Goal: Task Accomplishment & Management: Use online tool/utility

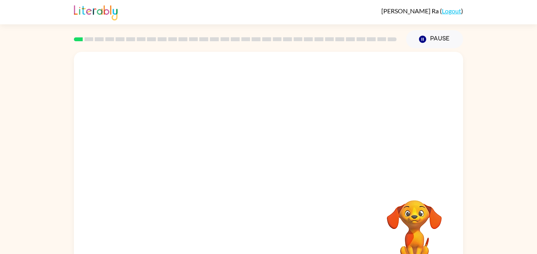
click at [237, 150] on div at bounding box center [268, 118] width 389 height 132
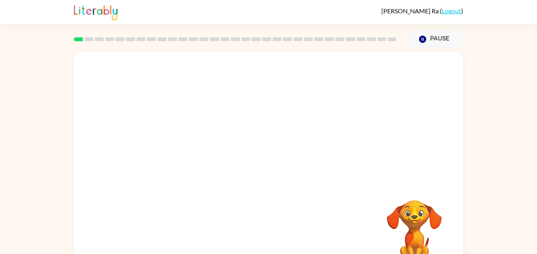
click at [237, 150] on div at bounding box center [268, 118] width 389 height 132
click at [415, 218] on video "Your browser must support playing .mp4 files to use Literably. Please try using…" at bounding box center [414, 227] width 79 height 79
click at [414, 216] on video "Your browser must support playing .mp4 files to use Literably. Please try using…" at bounding box center [414, 227] width 79 height 79
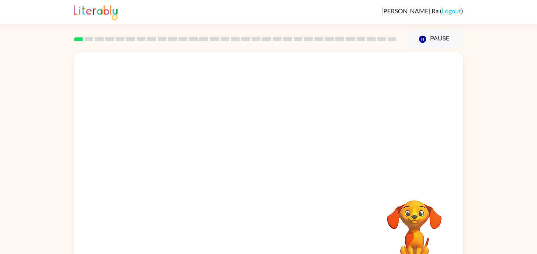
click at [414, 216] on video "Your browser must support playing .mp4 files to use Literably. Please try using…" at bounding box center [414, 227] width 79 height 79
click at [408, 215] on video "Your browser must support playing .mp4 files to use Literably. Please try using…" at bounding box center [414, 227] width 79 height 79
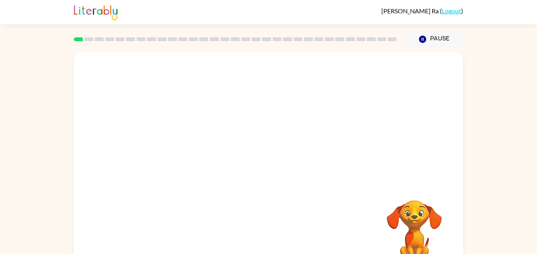
click at [408, 215] on video "Your browser must support playing .mp4 files to use Literably. Please try using…" at bounding box center [414, 227] width 79 height 79
click at [417, 230] on video "Your browser must support playing .mp4 files to use Literably. Please try using…" at bounding box center [414, 227] width 79 height 79
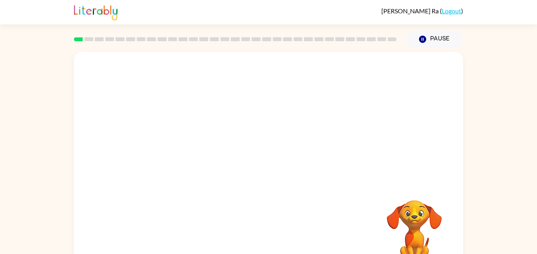
click at [417, 230] on video "Your browser must support playing .mp4 files to use Literably. Please try using…" at bounding box center [414, 227] width 79 height 79
click at [415, 215] on video "Your browser must support playing .mp4 files to use Literably. Please try using…" at bounding box center [414, 227] width 79 height 79
click at [414, 205] on video "Your browser must support playing .mp4 files to use Literably. Please try using…" at bounding box center [414, 227] width 79 height 79
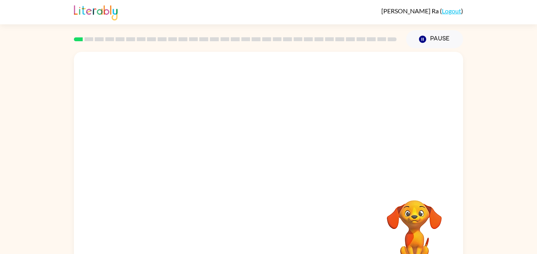
click at [414, 205] on video "Your browser must support playing .mp4 files to use Literably. Please try using…" at bounding box center [414, 227] width 79 height 79
click at [387, 237] on video "Your browser must support playing .mp4 files to use Literably. Please try using…" at bounding box center [414, 227] width 79 height 79
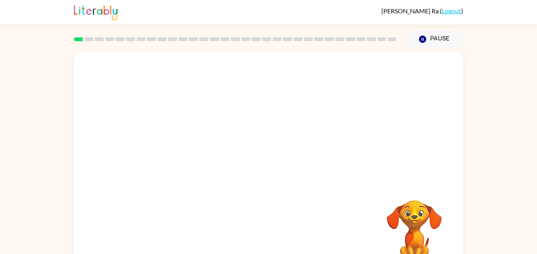
click at [408, 248] on video "Your browser must support playing .mp4 files to use Literably. Please try using…" at bounding box center [414, 227] width 79 height 79
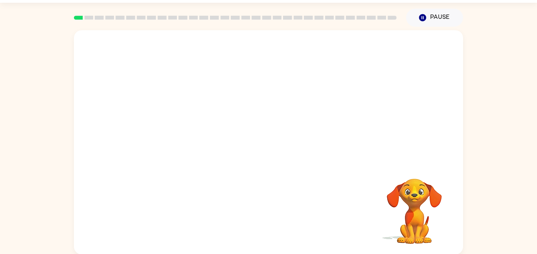
scroll to position [22, 0]
click at [277, 138] on div at bounding box center [268, 146] width 50 height 29
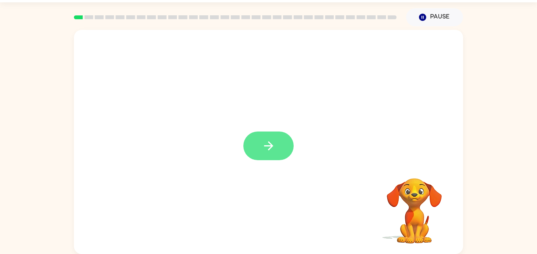
click at [291, 145] on button "button" at bounding box center [268, 146] width 50 height 29
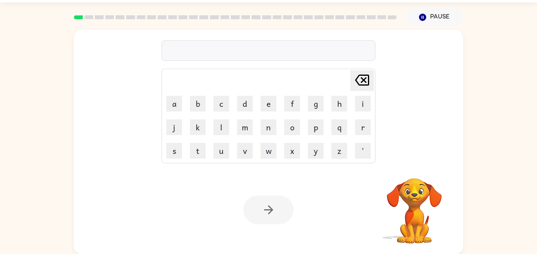
click at [367, 75] on icon at bounding box center [362, 80] width 14 height 11
click at [407, 186] on video "Your browser must support playing .mp4 files to use Literably. Please try using…" at bounding box center [414, 205] width 79 height 79
click at [409, 188] on video "Your browser must support playing .mp4 files to use Literably. Please try using…" at bounding box center [414, 205] width 79 height 79
click at [412, 190] on video "Your browser must support playing .mp4 files to use Literably. Please try using…" at bounding box center [414, 205] width 79 height 79
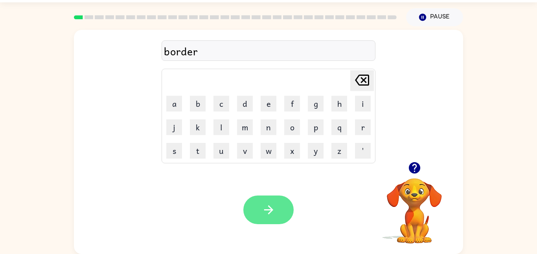
click at [278, 197] on button "button" at bounding box center [268, 210] width 50 height 29
click at [264, 210] on icon "button" at bounding box center [268, 210] width 9 height 9
click at [287, 204] on button "button" at bounding box center [268, 210] width 50 height 29
click at [273, 213] on icon "button" at bounding box center [269, 210] width 14 height 14
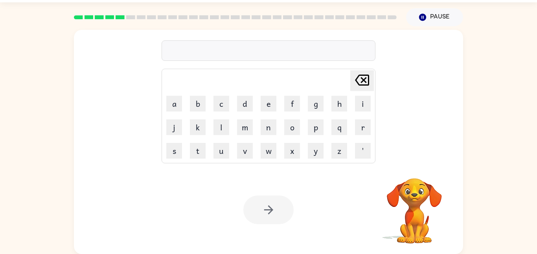
click at [366, 84] on icon "[PERSON_NAME] last character input" at bounding box center [362, 80] width 19 height 19
type button "delete"
click at [366, 84] on icon "[PERSON_NAME] last character input" at bounding box center [362, 80] width 19 height 19
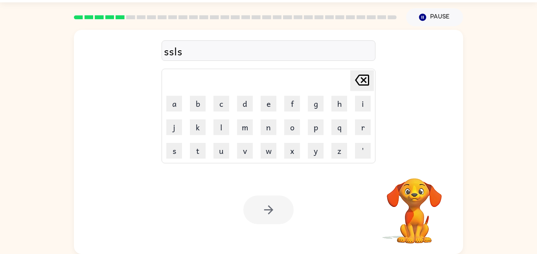
click at [366, 84] on icon "[PERSON_NAME] last character input" at bounding box center [362, 80] width 19 height 19
click at [418, 180] on video "Your browser must support playing .mp4 files to use Literably. Please try using…" at bounding box center [414, 205] width 79 height 79
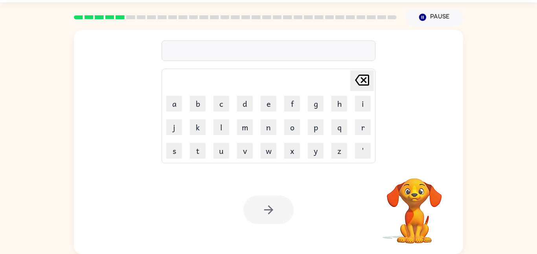
click at [416, 178] on video "Your browser must support playing .mp4 files to use Literably. Please try using…" at bounding box center [414, 205] width 79 height 79
click at [412, 186] on video "Your browser must support playing .mp4 files to use Literably. Please try using…" at bounding box center [414, 205] width 79 height 79
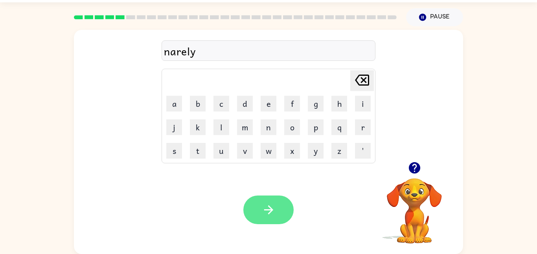
click at [262, 212] on icon "button" at bounding box center [269, 210] width 14 height 14
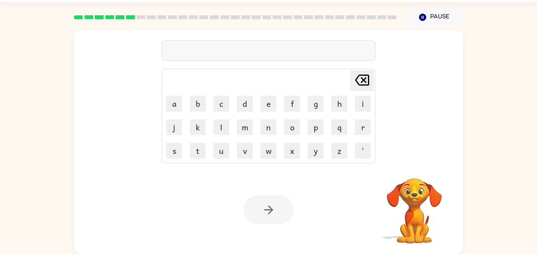
click at [409, 193] on video "Your browser must support playing .mp4 files to use Literably. Please try using…" at bounding box center [414, 205] width 79 height 79
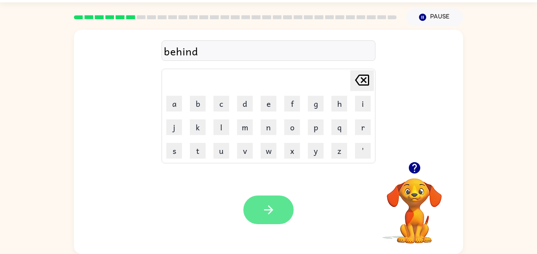
click at [257, 208] on button "button" at bounding box center [268, 210] width 50 height 29
click at [257, 209] on button "button" at bounding box center [268, 210] width 50 height 29
click at [269, 210] on icon "button" at bounding box center [268, 210] width 9 height 9
click at [263, 205] on icon "button" at bounding box center [269, 210] width 14 height 14
click at [279, 205] on button "button" at bounding box center [268, 210] width 50 height 29
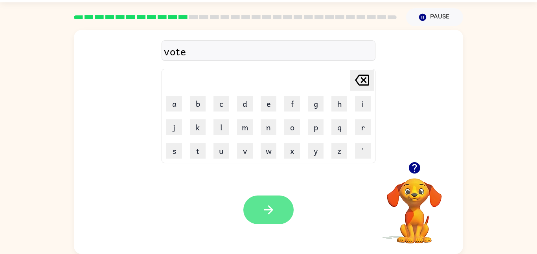
click at [267, 218] on button "button" at bounding box center [268, 210] width 50 height 29
click at [266, 208] on icon "button" at bounding box center [269, 210] width 14 height 14
click at [265, 197] on button "button" at bounding box center [268, 210] width 50 height 29
click at [250, 212] on button "button" at bounding box center [268, 210] width 50 height 29
click at [283, 205] on button "button" at bounding box center [268, 210] width 50 height 29
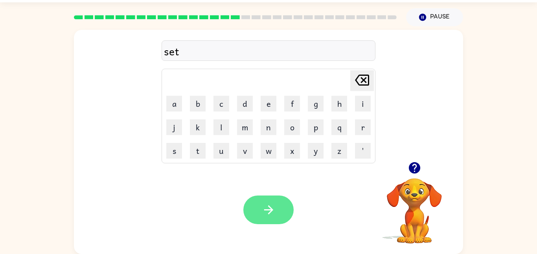
click at [256, 205] on button "button" at bounding box center [268, 210] width 50 height 29
click at [262, 205] on icon "button" at bounding box center [269, 210] width 14 height 14
click at [262, 205] on div at bounding box center [268, 210] width 50 height 29
click at [270, 198] on button "button" at bounding box center [268, 210] width 50 height 29
click at [269, 213] on icon "button" at bounding box center [268, 210] width 9 height 9
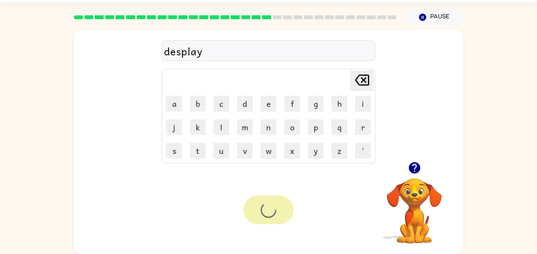
click at [269, 213] on div at bounding box center [268, 210] width 50 height 29
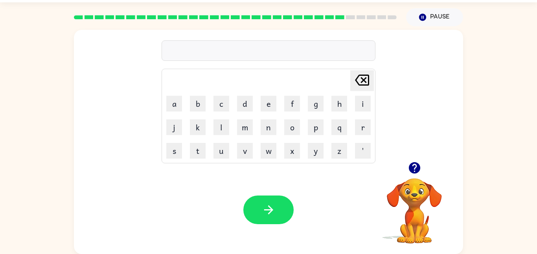
click at [415, 204] on video "Your browser must support playing .mp4 files to use Literably. Please try using…" at bounding box center [414, 205] width 79 height 79
click at [414, 203] on video "Your browser must support playing .mp4 files to use Literably. Please try using…" at bounding box center [414, 205] width 79 height 79
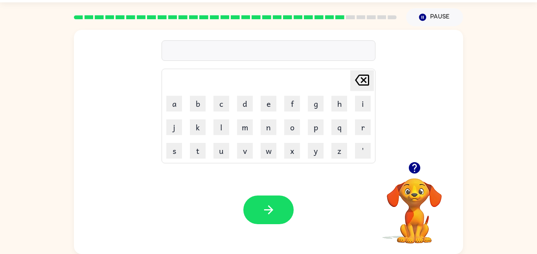
click at [413, 199] on video "Your browser must support playing .mp4 files to use Literably. Please try using…" at bounding box center [414, 205] width 79 height 79
click at [415, 162] on icon "button" at bounding box center [415, 168] width 14 height 14
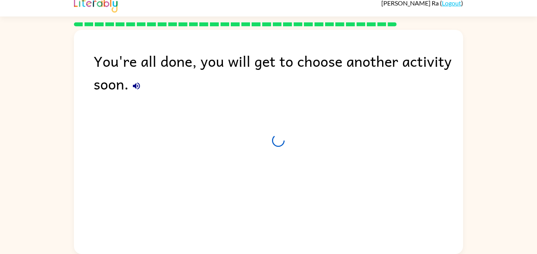
scroll to position [8, 0]
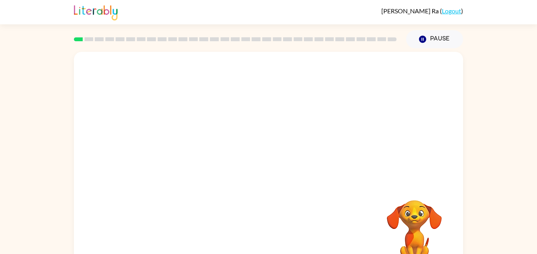
click at [425, 207] on video "Your browser must support playing .mp4 files to use Literably. Please try using…" at bounding box center [414, 227] width 79 height 79
click at [423, 207] on video "Your browser must support playing .mp4 files to use Literably. Please try using…" at bounding box center [414, 227] width 79 height 79
click at [182, 149] on video "Your browser must support playing .mp4 files to use Literably. Please try using…" at bounding box center [268, 118] width 389 height 132
click at [184, 149] on video "Your browser must support playing .mp4 files to use Literably. Please try using…" at bounding box center [268, 118] width 389 height 132
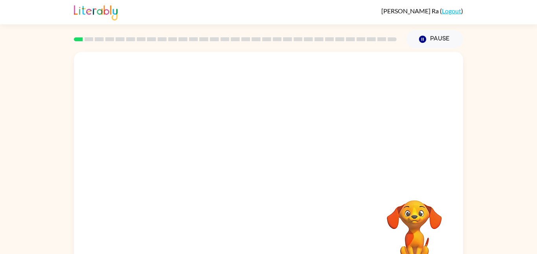
click at [197, 145] on video "Your browser must support playing .mp4 files to use Literably. Please try using…" at bounding box center [268, 118] width 389 height 132
click at [194, 146] on video "Your browser must support playing .mp4 files to use Literably. Please try using…" at bounding box center [268, 118] width 389 height 132
click at [200, 103] on video "Your browser must support playing .mp4 files to use Literably. Please try using…" at bounding box center [268, 118] width 389 height 132
click at [201, 102] on video "Your browser must support playing .mp4 files to use Literably. Please try using…" at bounding box center [268, 118] width 389 height 132
click at [202, 102] on video "Your browser must support playing .mp4 files to use Literably. Please try using…" at bounding box center [268, 118] width 389 height 132
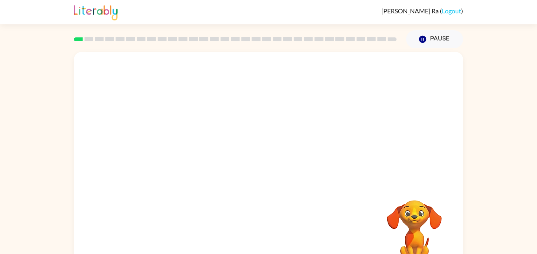
click at [202, 102] on video "Your browser must support playing .mp4 files to use Literably. Please try using…" at bounding box center [268, 118] width 389 height 132
click at [186, 144] on video "Your browser must support playing .mp4 files to use Literably. Please try using…" at bounding box center [268, 118] width 389 height 132
click at [186, 144] on div at bounding box center [268, 164] width 389 height 225
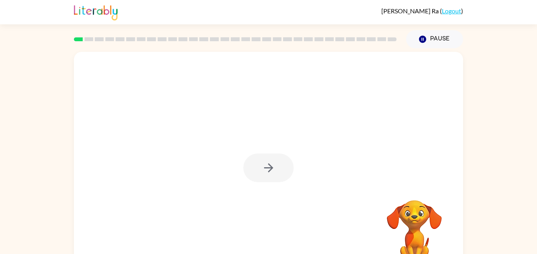
click at [186, 144] on div at bounding box center [268, 164] width 389 height 225
click at [269, 176] on div at bounding box center [268, 168] width 50 height 29
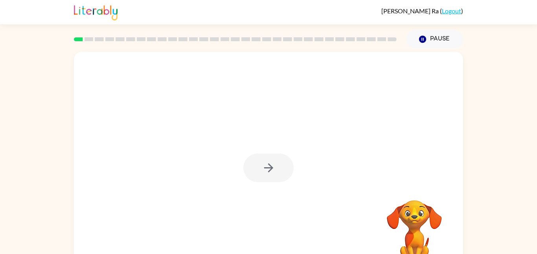
click at [269, 176] on div at bounding box center [268, 168] width 50 height 29
click at [269, 176] on button "button" at bounding box center [268, 168] width 50 height 29
click at [269, 176] on div at bounding box center [268, 168] width 50 height 29
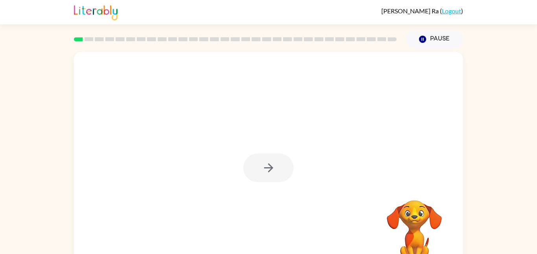
click at [269, 176] on div at bounding box center [268, 168] width 50 height 29
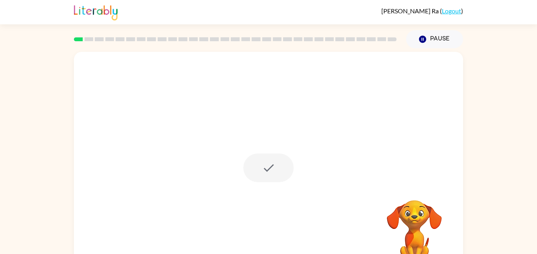
click at [269, 176] on div at bounding box center [268, 168] width 50 height 29
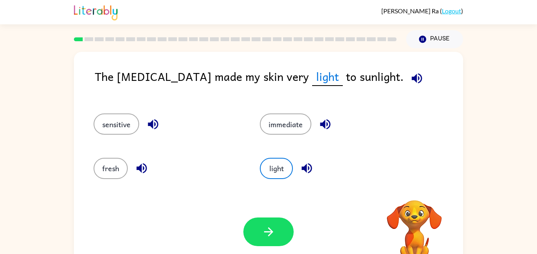
click at [269, 176] on button "light" at bounding box center [276, 168] width 33 height 21
click at [115, 127] on button "sensitive" at bounding box center [117, 124] width 46 height 21
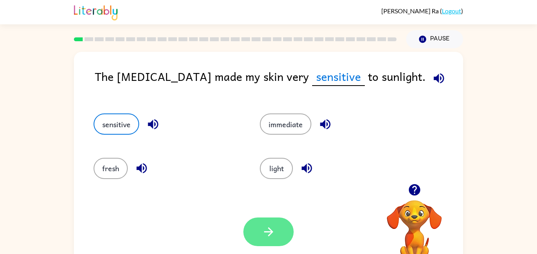
click at [268, 234] on icon "button" at bounding box center [269, 232] width 14 height 14
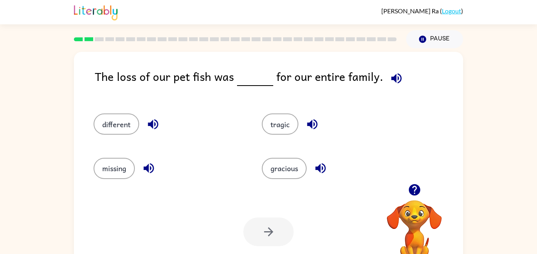
click at [149, 108] on div "different" at bounding box center [163, 121] width 168 height 44
click at [128, 87] on div "The loss of our pet fish was for our entire family." at bounding box center [279, 83] width 368 height 30
click at [390, 80] on icon "button" at bounding box center [397, 79] width 14 height 14
click at [293, 167] on button "gracious" at bounding box center [284, 168] width 45 height 21
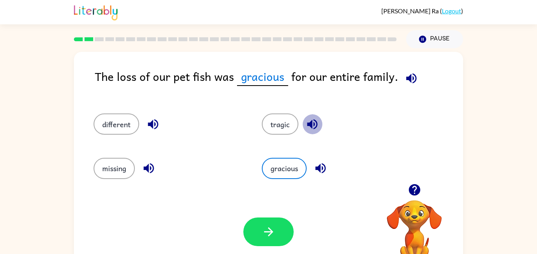
click at [317, 125] on icon "button" at bounding box center [312, 125] width 10 height 10
click at [283, 131] on button "tragic" at bounding box center [280, 124] width 37 height 21
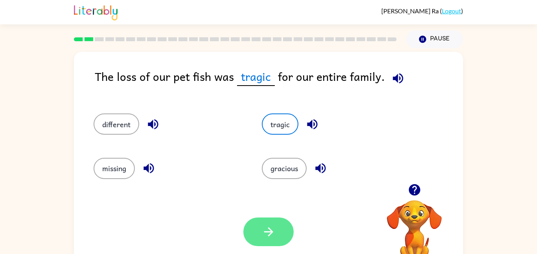
click at [271, 243] on button "button" at bounding box center [268, 232] width 50 height 29
click at [271, 243] on div at bounding box center [268, 232] width 50 height 29
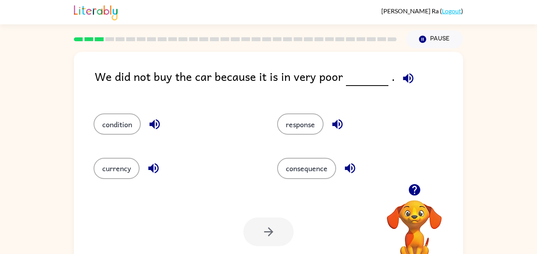
click at [259, 171] on div "currency" at bounding box center [171, 165] width 184 height 44
click at [275, 177] on div "consequence" at bounding box center [354, 165] width 184 height 44
click at [305, 131] on button "response" at bounding box center [300, 124] width 46 height 21
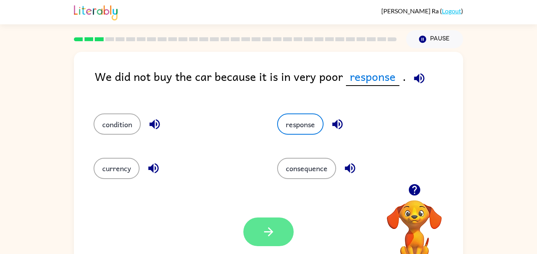
click at [248, 230] on button "button" at bounding box center [268, 232] width 50 height 29
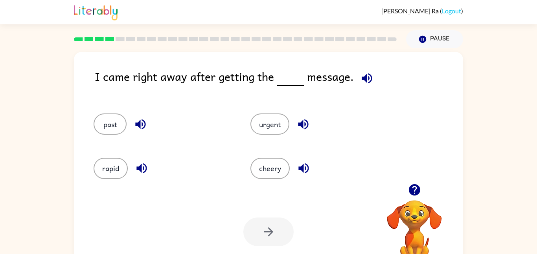
click at [368, 77] on icon "button" at bounding box center [367, 79] width 14 height 14
click at [271, 125] on button "urgent" at bounding box center [269, 124] width 39 height 21
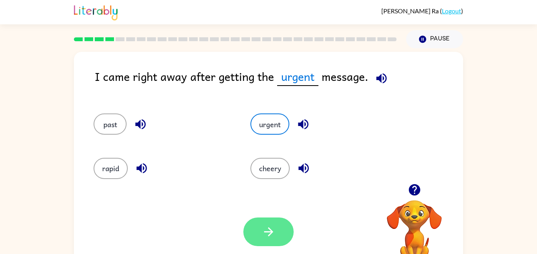
click at [266, 238] on icon "button" at bounding box center [269, 232] width 14 height 14
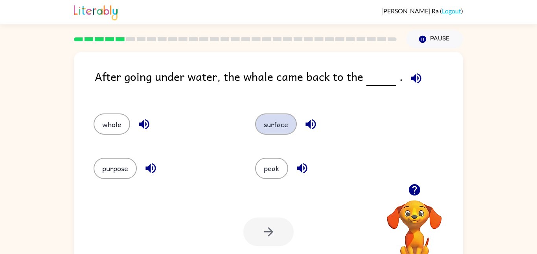
click at [263, 121] on button "surface" at bounding box center [276, 124] width 42 height 21
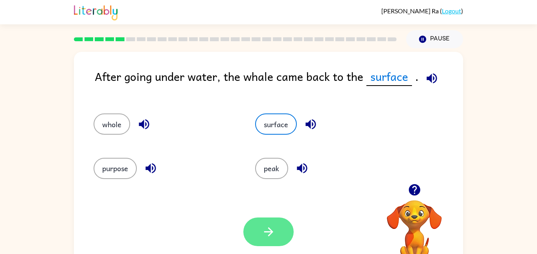
click at [266, 230] on icon "button" at bounding box center [269, 232] width 14 height 14
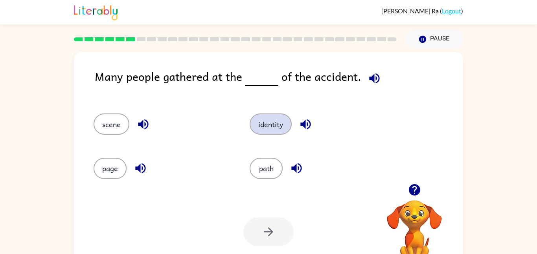
click at [260, 131] on button "identity" at bounding box center [271, 124] width 42 height 21
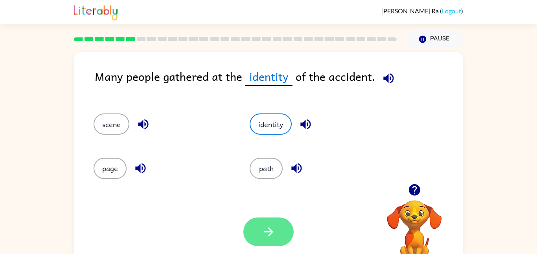
click at [280, 236] on button "button" at bounding box center [268, 232] width 50 height 29
click at [280, 236] on div at bounding box center [268, 232] width 50 height 29
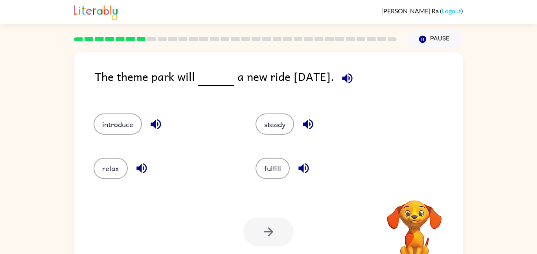
click at [188, 148] on div "relax" at bounding box center [160, 165] width 162 height 44
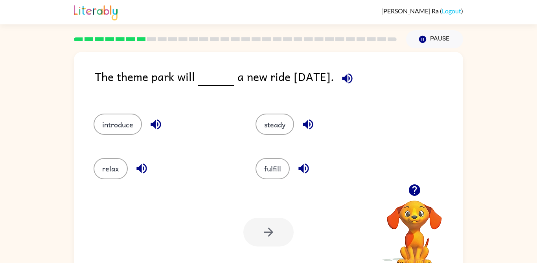
click at [109, 130] on button "introduce" at bounding box center [118, 124] width 48 height 21
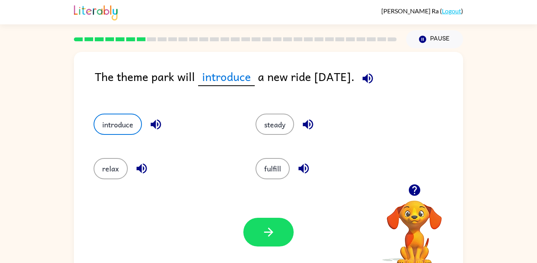
click at [277, 188] on div "Your browser must support playing .mp4 files to use Literably. Please try using…" at bounding box center [268, 232] width 389 height 88
click at [110, 178] on button "relax" at bounding box center [111, 168] width 34 height 21
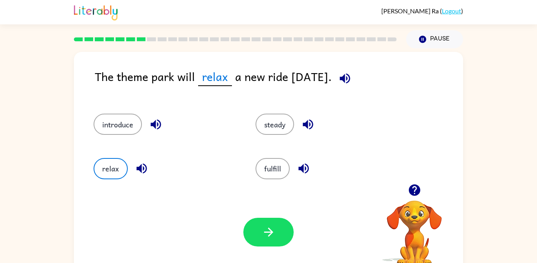
click at [122, 131] on button "introduce" at bounding box center [118, 124] width 48 height 21
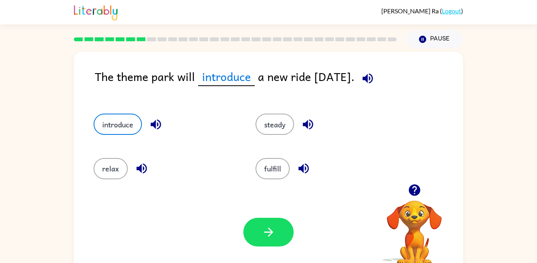
click at [281, 134] on button "steady" at bounding box center [275, 124] width 39 height 21
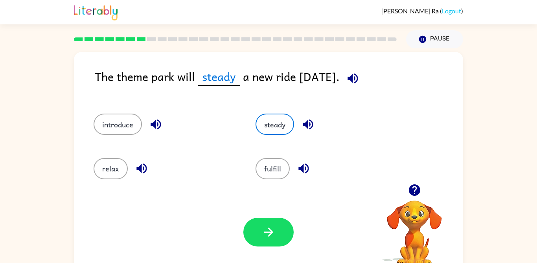
click at [307, 125] on icon "button" at bounding box center [308, 125] width 10 height 10
click at [305, 132] on button "button" at bounding box center [308, 124] width 20 height 20
click at [315, 130] on icon "button" at bounding box center [308, 125] width 14 height 14
click at [313, 124] on icon "button" at bounding box center [308, 125] width 10 height 10
click at [315, 129] on icon "button" at bounding box center [308, 125] width 14 height 14
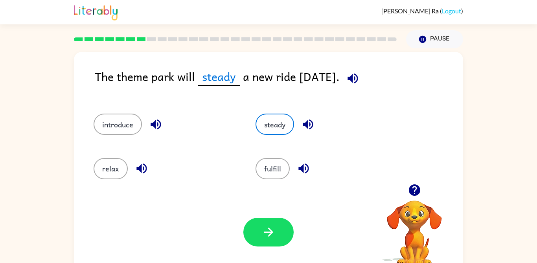
click at [317, 115] on div "steady" at bounding box center [328, 124] width 144 height 21
click at [304, 123] on icon "button" at bounding box center [308, 125] width 10 height 10
click at [124, 116] on button "introduce" at bounding box center [118, 124] width 48 height 21
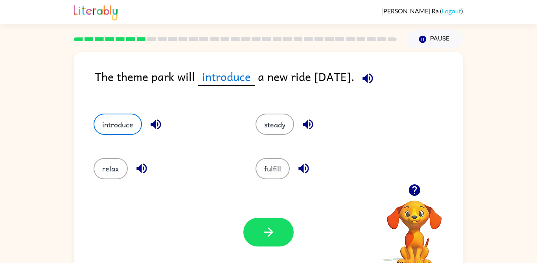
click at [291, 242] on div at bounding box center [268, 232] width 50 height 29
click at [286, 245] on div at bounding box center [268, 232] width 50 height 29
click at [270, 230] on icon "button" at bounding box center [268, 232] width 9 height 9
click at [265, 239] on div at bounding box center [268, 232] width 50 height 29
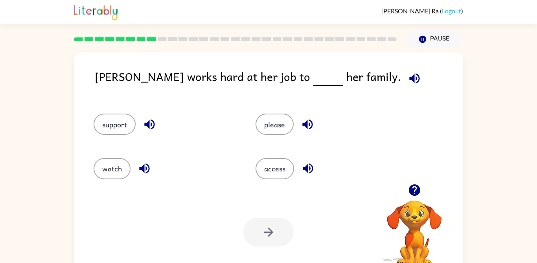
click at [98, 134] on div "support" at bounding box center [166, 124] width 144 height 21
click at [102, 125] on button "support" at bounding box center [115, 124] width 42 height 21
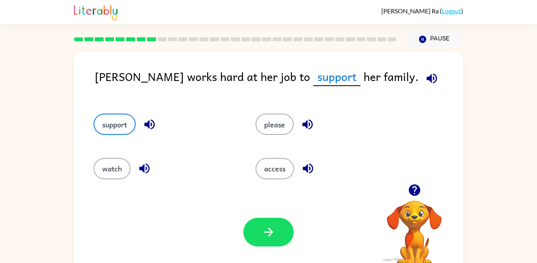
click at [285, 239] on button "button" at bounding box center [268, 232] width 50 height 29
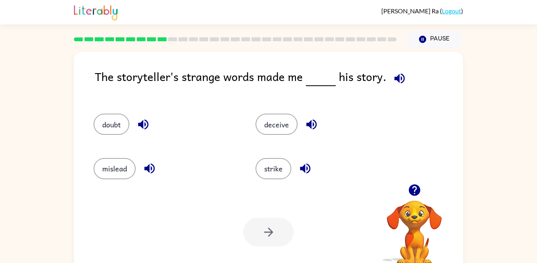
click at [277, 178] on button "strike" at bounding box center [274, 168] width 36 height 21
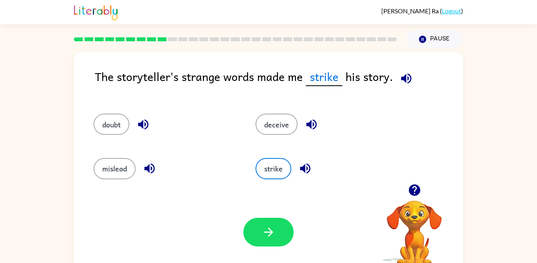
click at [133, 178] on div "mislead" at bounding box center [166, 168] width 144 height 21
click at [121, 189] on div "Your browser must support playing .mp4 files to use Literably. Please try using…" at bounding box center [268, 232] width 389 height 88
click at [110, 165] on button "mislead" at bounding box center [115, 168] width 42 height 21
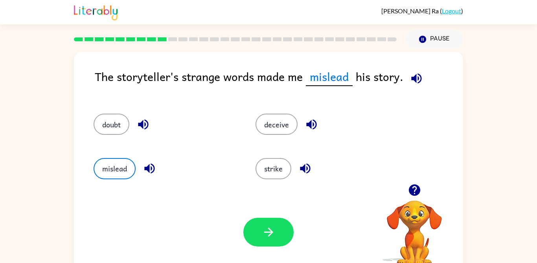
click at [275, 245] on button "button" at bounding box center [268, 232] width 50 height 29
click at [276, 244] on div at bounding box center [268, 232] width 50 height 29
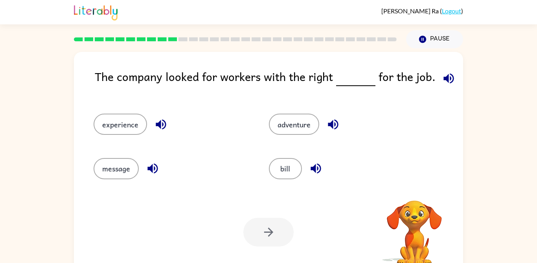
click at [276, 251] on div "Your browser must support playing .mp4 files to use Literably. Please try using…" at bounding box center [268, 232] width 389 height 88
click at [315, 219] on div "Your browser must support playing .mp4 files to use Literably. Please try using…" at bounding box center [268, 232] width 389 height 88
click at [271, 249] on div "Your browser must support playing .mp4 files to use Literably. Please try using…" at bounding box center [268, 232] width 389 height 88
click at [320, 214] on div "Your browser must support playing .mp4 files to use Literably. Please try using…" at bounding box center [268, 232] width 389 height 88
click at [152, 177] on button "button" at bounding box center [153, 168] width 20 height 20
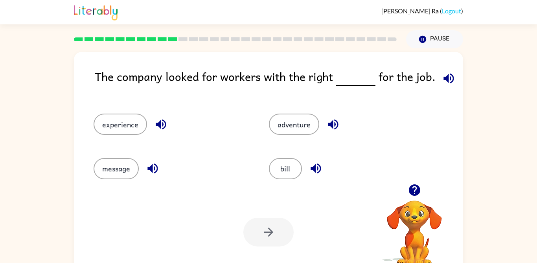
click at [161, 133] on button "button" at bounding box center [161, 124] width 20 height 20
click at [155, 167] on icon "button" at bounding box center [153, 169] width 14 height 14
click at [155, 173] on icon "button" at bounding box center [152, 169] width 10 height 10
click at [152, 176] on button "button" at bounding box center [153, 168] width 20 height 20
click at [155, 177] on button "button" at bounding box center [153, 168] width 20 height 20
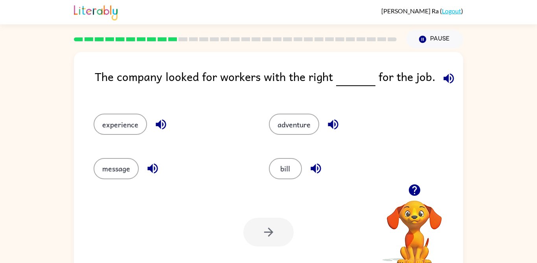
click at [155, 178] on button "button" at bounding box center [153, 168] width 20 height 20
click at [152, 187] on div "message" at bounding box center [166, 165] width 175 height 44
click at [157, 177] on button "button" at bounding box center [153, 168] width 20 height 20
click at [154, 177] on button "button" at bounding box center [153, 168] width 20 height 20
click at [155, 178] on button "button" at bounding box center [153, 168] width 20 height 20
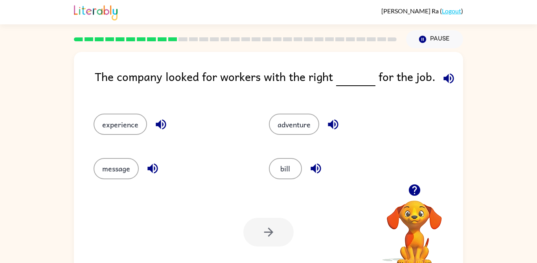
click at [155, 174] on icon "button" at bounding box center [153, 169] width 14 height 14
click at [155, 175] on icon "button" at bounding box center [153, 169] width 14 height 14
click at [155, 173] on icon "button" at bounding box center [152, 169] width 10 height 10
click at [155, 174] on icon "button" at bounding box center [153, 169] width 14 height 14
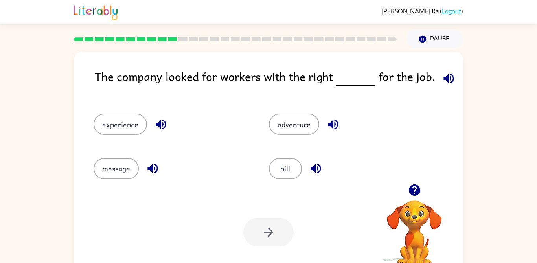
click at [155, 174] on icon "button" at bounding box center [153, 169] width 14 height 14
click at [156, 175] on icon "button" at bounding box center [153, 169] width 14 height 14
click at [160, 171] on icon "button" at bounding box center [153, 169] width 14 height 14
click at [159, 171] on icon "button" at bounding box center [153, 169] width 14 height 14
click at [155, 172] on icon "button" at bounding box center [153, 169] width 14 height 14
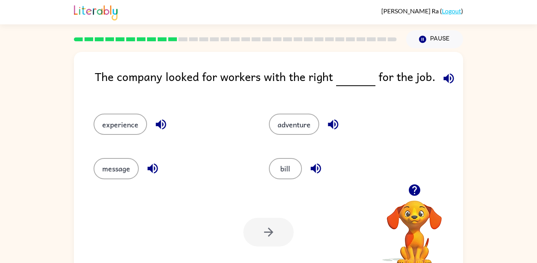
click at [156, 171] on icon "button" at bounding box center [152, 169] width 10 height 10
click at [156, 172] on icon "button" at bounding box center [152, 169] width 10 height 10
click at [153, 175] on icon "button" at bounding box center [153, 169] width 14 height 14
click at [150, 177] on button "button" at bounding box center [153, 168] width 20 height 20
click at [152, 176] on button "button" at bounding box center [153, 168] width 20 height 20
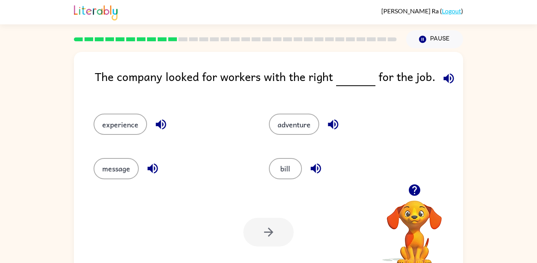
click at [154, 179] on div "message" at bounding box center [172, 168] width 157 height 21
click at [150, 178] on button "button" at bounding box center [153, 168] width 20 height 20
click at [148, 175] on icon "button" at bounding box center [153, 169] width 14 height 14
click at [153, 175] on icon "button" at bounding box center [153, 169] width 14 height 14
click at [155, 176] on button "button" at bounding box center [153, 168] width 20 height 20
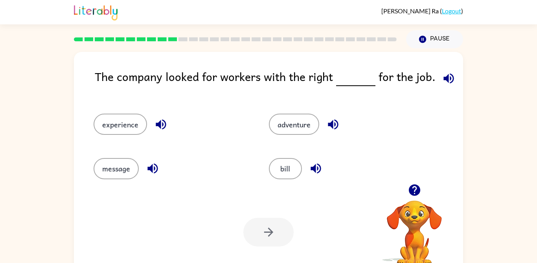
click at [161, 173] on button "button" at bounding box center [153, 168] width 20 height 20
click at [161, 172] on button "button" at bounding box center [153, 168] width 20 height 20
click at [162, 169] on button "button" at bounding box center [153, 168] width 20 height 20
click at [162, 167] on button "button" at bounding box center [153, 168] width 20 height 20
click at [160, 169] on button "button" at bounding box center [153, 168] width 20 height 20
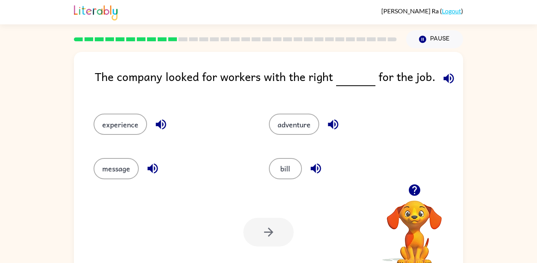
click at [160, 172] on icon "button" at bounding box center [153, 169] width 14 height 14
click at [160, 174] on icon "button" at bounding box center [153, 169] width 14 height 14
click at [131, 132] on button "experience" at bounding box center [120, 124] width 53 height 21
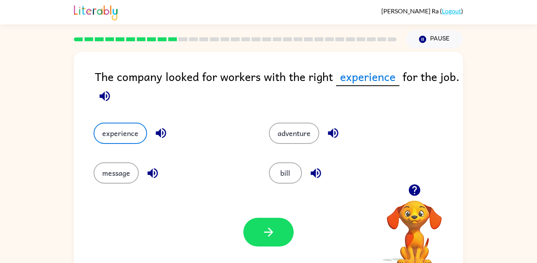
click at [165, 153] on div "message" at bounding box center [166, 167] width 175 height 40
click at [154, 142] on div "experience" at bounding box center [172, 133] width 157 height 21
click at [156, 136] on icon "button" at bounding box center [161, 133] width 14 height 14
click at [162, 134] on icon "button" at bounding box center [161, 133] width 10 height 10
click at [162, 137] on icon "button" at bounding box center [161, 133] width 10 height 10
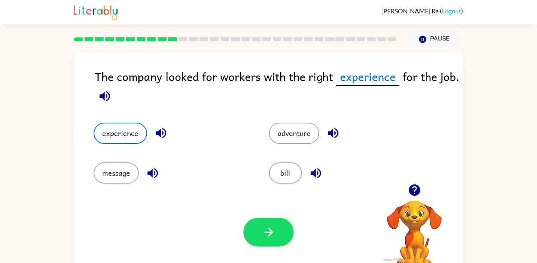
click at [163, 136] on icon "button" at bounding box center [161, 133] width 14 height 14
click at [165, 135] on icon "button" at bounding box center [161, 133] width 10 height 10
click at [163, 133] on icon "button" at bounding box center [161, 133] width 14 height 14
click at [165, 134] on icon "button" at bounding box center [161, 133] width 10 height 10
click at [161, 134] on icon "button" at bounding box center [161, 133] width 14 height 14
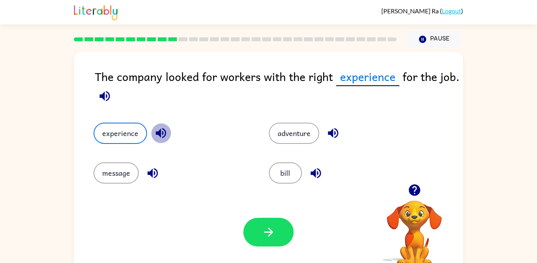
click at [164, 136] on icon "button" at bounding box center [161, 133] width 10 height 10
click at [167, 135] on icon "button" at bounding box center [161, 133] width 14 height 14
click at [164, 135] on icon "button" at bounding box center [161, 133] width 14 height 14
click at [165, 136] on icon "button" at bounding box center [161, 133] width 14 height 14
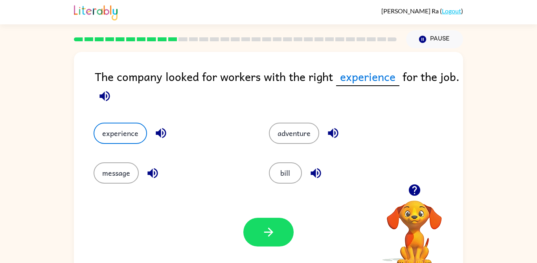
click at [165, 136] on icon "button" at bounding box center [161, 133] width 14 height 14
click at [167, 138] on button "button" at bounding box center [161, 133] width 20 height 20
click at [168, 135] on button "button" at bounding box center [161, 133] width 20 height 20
click at [170, 135] on div "experience" at bounding box center [172, 133] width 157 height 21
click at [169, 137] on button "button" at bounding box center [161, 133] width 20 height 20
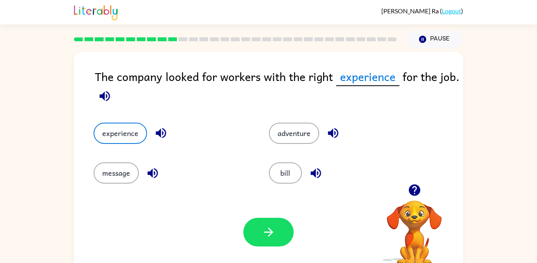
click at [169, 130] on button "button" at bounding box center [161, 133] width 20 height 20
click at [167, 136] on icon "button" at bounding box center [161, 133] width 14 height 14
click at [296, 176] on button "bill" at bounding box center [285, 172] width 33 height 21
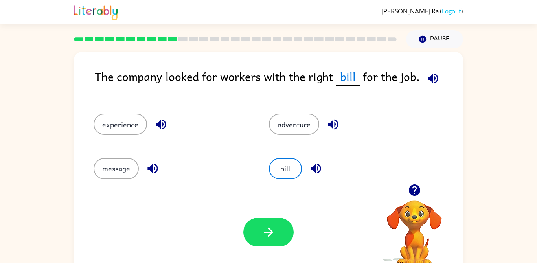
click at [269, 238] on icon "button" at bounding box center [269, 232] width 14 height 14
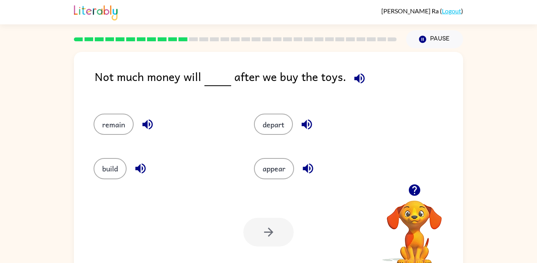
click at [106, 162] on button "build" at bounding box center [110, 168] width 33 height 21
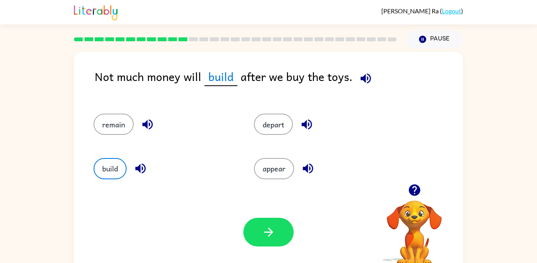
click at [120, 134] on button "remain" at bounding box center [114, 124] width 40 height 21
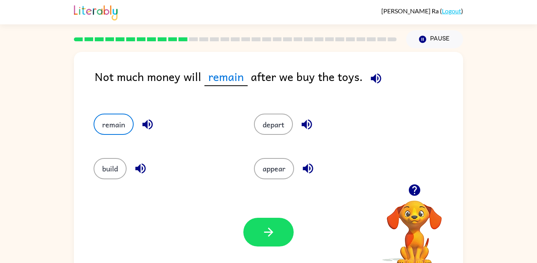
click at [269, 247] on button "button" at bounding box center [268, 232] width 50 height 29
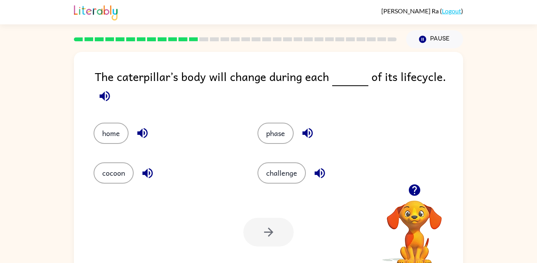
click at [114, 179] on button "cocoon" at bounding box center [114, 172] width 40 height 21
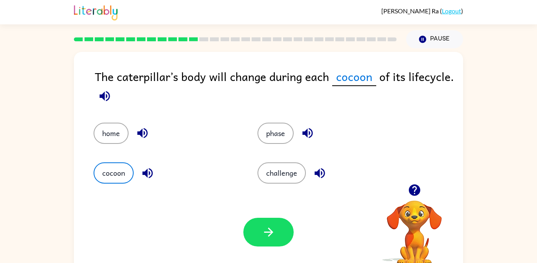
click at [275, 245] on button "button" at bounding box center [268, 232] width 50 height 29
click at [278, 246] on div at bounding box center [268, 232] width 50 height 29
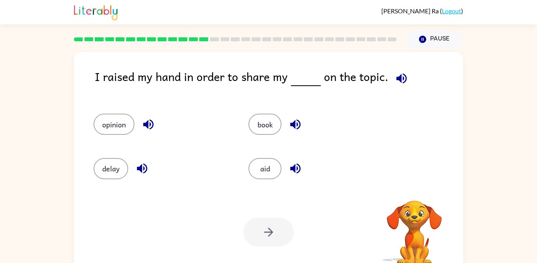
click at [273, 244] on div at bounding box center [268, 232] width 50 height 29
click at [110, 128] on button "opinion" at bounding box center [114, 124] width 41 height 21
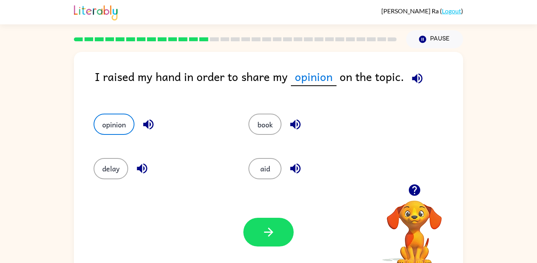
click at [268, 129] on button "book" at bounding box center [264, 124] width 33 height 21
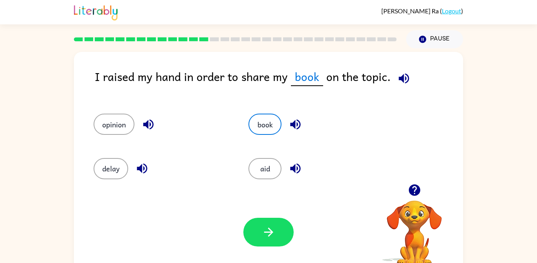
click at [265, 129] on button "book" at bounding box center [264, 124] width 33 height 21
click at [269, 130] on button "book" at bounding box center [264, 124] width 33 height 21
click at [264, 131] on button "book" at bounding box center [264, 124] width 33 height 21
click at [118, 129] on button "opinion" at bounding box center [114, 124] width 41 height 21
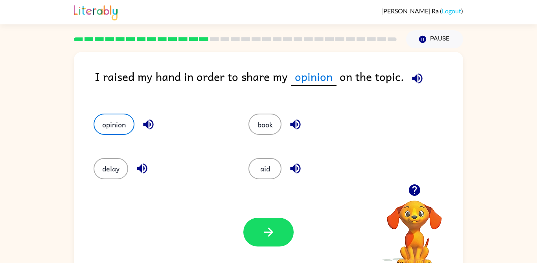
click at [275, 235] on icon "button" at bounding box center [269, 232] width 14 height 14
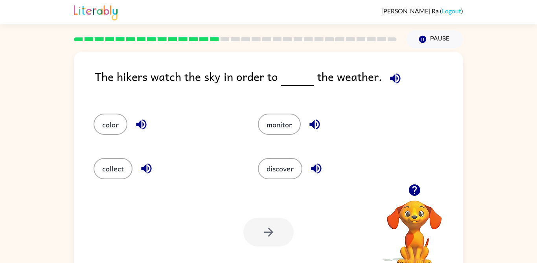
click at [294, 125] on button "monitor" at bounding box center [279, 124] width 43 height 21
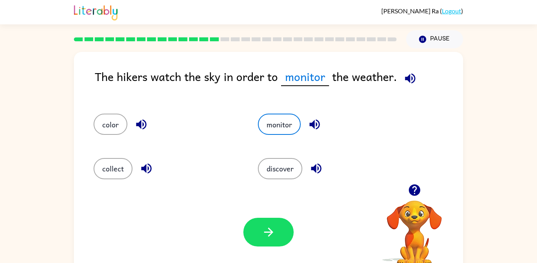
click at [278, 230] on button "button" at bounding box center [268, 232] width 50 height 29
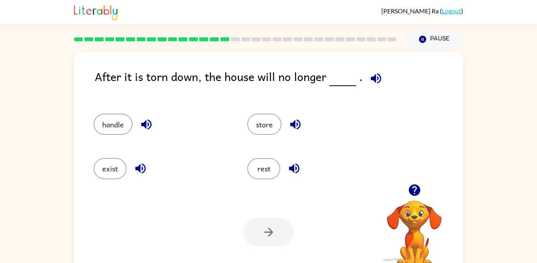
click at [123, 107] on div "handle" at bounding box center [156, 121] width 154 height 44
click at [110, 128] on button "handle" at bounding box center [113, 124] width 39 height 21
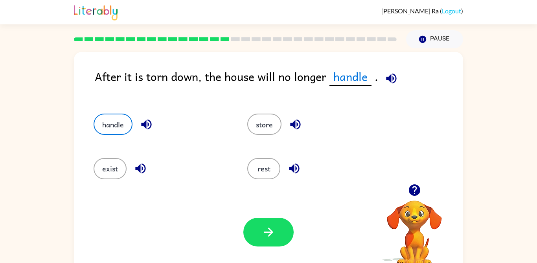
click at [117, 170] on button "exist" at bounding box center [110, 168] width 33 height 21
click at [262, 241] on button "button" at bounding box center [268, 232] width 50 height 29
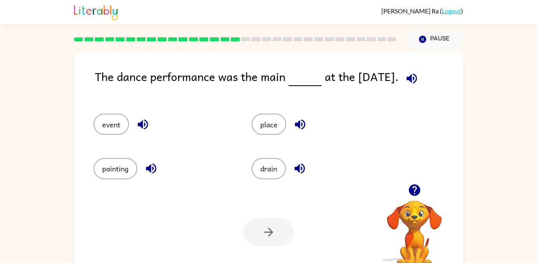
click at [100, 132] on button "event" at bounding box center [111, 124] width 35 height 21
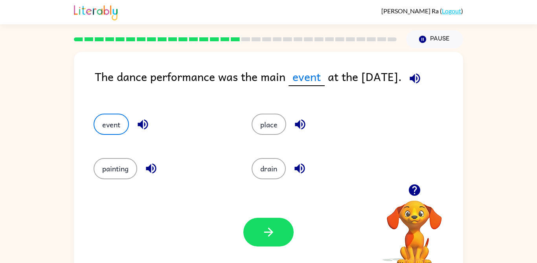
click at [267, 243] on button "button" at bounding box center [268, 232] width 50 height 29
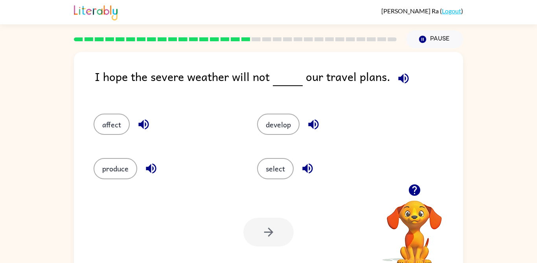
click at [110, 122] on button "affect" at bounding box center [112, 124] width 36 height 21
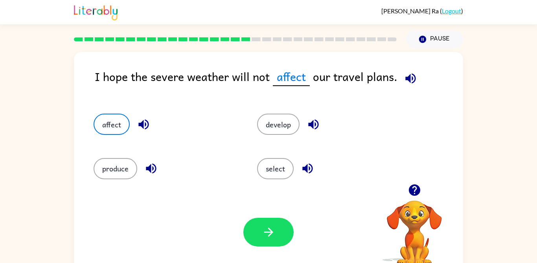
click at [116, 131] on button "affect" at bounding box center [112, 124] width 36 height 21
click at [118, 133] on button "affect" at bounding box center [112, 124] width 36 height 21
click at [120, 131] on button "affect" at bounding box center [112, 124] width 36 height 21
click at [117, 132] on button "affect" at bounding box center [112, 124] width 36 height 21
click at [270, 239] on icon "button" at bounding box center [269, 232] width 14 height 14
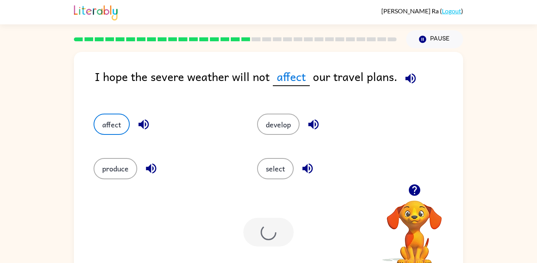
click at [122, 121] on button "affect" at bounding box center [112, 124] width 36 height 21
click at [119, 129] on button "affect" at bounding box center [112, 124] width 36 height 21
click at [123, 128] on button "affect" at bounding box center [112, 124] width 36 height 21
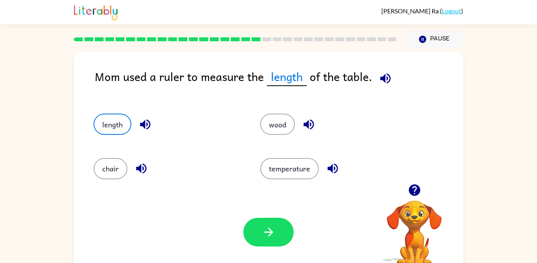
click at [269, 243] on button "button" at bounding box center [268, 232] width 50 height 29
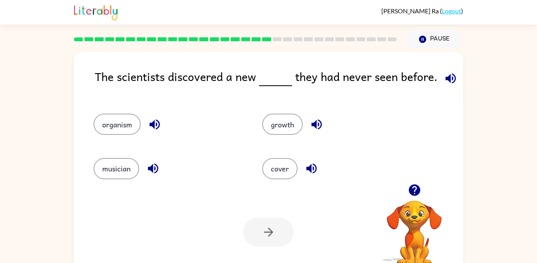
click at [102, 134] on button "organism" at bounding box center [117, 124] width 47 height 21
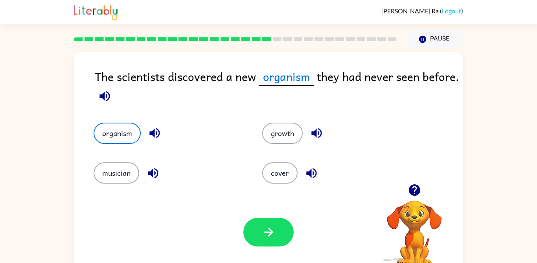
click at [292, 239] on button "button" at bounding box center [268, 232] width 50 height 29
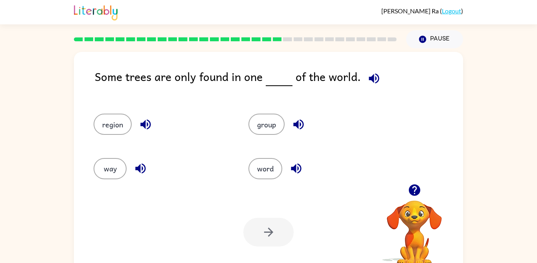
click at [112, 127] on button "region" at bounding box center [113, 124] width 38 height 21
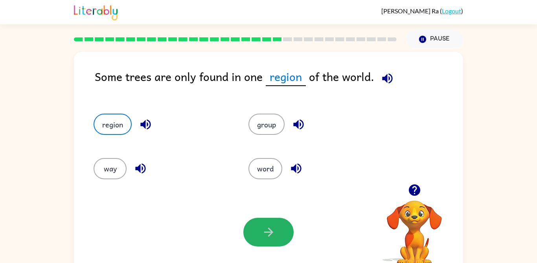
click at [274, 236] on icon "button" at bounding box center [269, 232] width 14 height 14
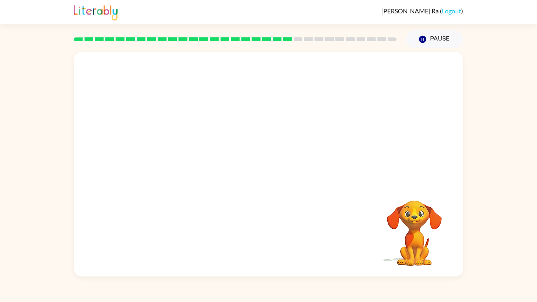
scroll to position [16, 0]
click at [322, 184] on video "Your browser must support playing .mp4 files to use Literably. Please try using…" at bounding box center [268, 118] width 389 height 132
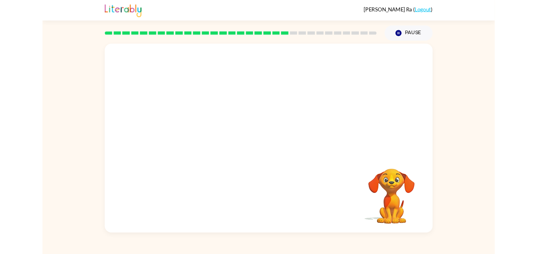
scroll to position [6, 0]
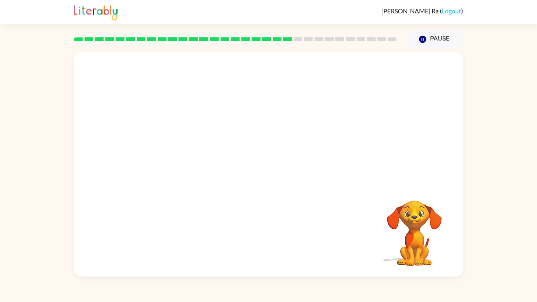
click at [173, 184] on video "Your browser must support playing .mp4 files to use Literably. Please try using…" at bounding box center [268, 118] width 389 height 132
click at [181, 184] on video "Your browser must support playing .mp4 files to use Literably. Please try using…" at bounding box center [268, 118] width 389 height 132
click at [184, 184] on video "Your browser must support playing .mp4 files to use Literably. Please try using…" at bounding box center [268, 118] width 389 height 132
click at [181, 184] on video "Your browser must support playing .mp4 files to use Literably. Please try using…" at bounding box center [268, 118] width 389 height 132
click at [183, 184] on video "Your browser must support playing .mp4 files to use Literably. Please try using…" at bounding box center [268, 118] width 389 height 132
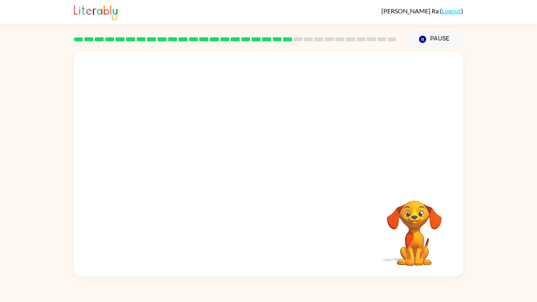
click at [182, 184] on video "Your browser must support playing .mp4 files to use Literably. Please try using…" at bounding box center [268, 118] width 389 height 132
click at [177, 184] on video "Your browser must support playing .mp4 files to use Literably. Please try using…" at bounding box center [268, 118] width 389 height 132
click at [181, 184] on video "Your browser must support playing .mp4 files to use Literably. Please try using…" at bounding box center [268, 118] width 389 height 132
click at [180, 184] on video "Your browser must support playing .mp4 files to use Literably. Please try using…" at bounding box center [268, 118] width 389 height 132
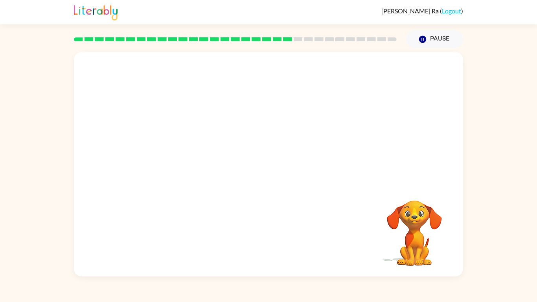
click at [181, 184] on video "Your browser must support playing .mp4 files to use Literably. Please try using…" at bounding box center [268, 118] width 389 height 132
click at [183, 184] on video "Your browser must support playing .mp4 files to use Literably. Please try using…" at bounding box center [268, 118] width 389 height 132
click at [180, 184] on video "Your browser must support playing .mp4 files to use Literably. Please try using…" at bounding box center [268, 118] width 389 height 132
click at [181, 184] on video "Your browser must support playing .mp4 files to use Literably. Please try using…" at bounding box center [268, 118] width 389 height 132
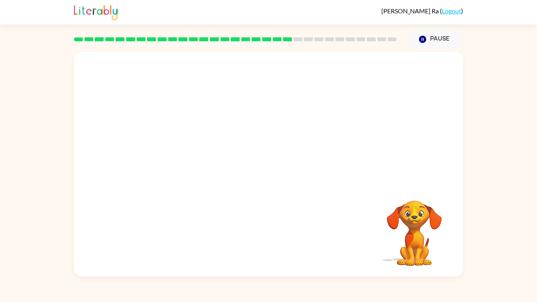
click at [181, 184] on video "Your browser must support playing .mp4 files to use Literably. Please try using…" at bounding box center [268, 118] width 389 height 132
click at [179, 184] on video "Your browser must support playing .mp4 files to use Literably. Please try using…" at bounding box center [268, 118] width 389 height 132
click at [178, 184] on video "Your browser must support playing .mp4 files to use Literably. Please try using…" at bounding box center [268, 118] width 389 height 132
click at [173, 184] on video "Your browser must support playing .mp4 files to use Literably. Please try using…" at bounding box center [268, 118] width 389 height 132
click at [169, 184] on video "Your browser must support playing .mp4 files to use Literably. Please try using…" at bounding box center [268, 118] width 389 height 132
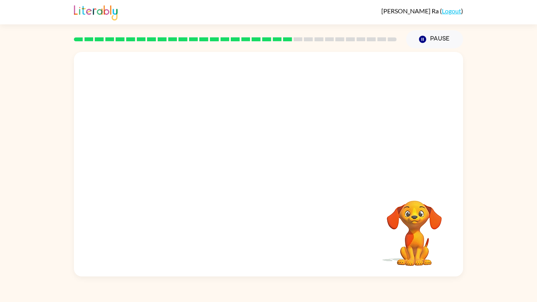
click at [173, 184] on video "Your browser must support playing .mp4 files to use Literably. Please try using…" at bounding box center [268, 118] width 389 height 132
click at [172, 184] on video "Your browser must support playing .mp4 files to use Literably. Please try using…" at bounding box center [268, 118] width 389 height 132
click at [173, 184] on video "Your browser must support playing .mp4 files to use Literably. Please try using…" at bounding box center [268, 118] width 389 height 132
click at [180, 184] on video "Your browser must support playing .mp4 files to use Literably. Please try using…" at bounding box center [268, 118] width 389 height 132
click at [176, 184] on video "Your browser must support playing .mp4 files to use Literably. Please try using…" at bounding box center [268, 118] width 389 height 132
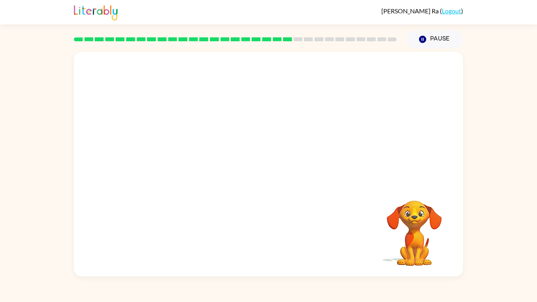
click at [173, 184] on video "Your browser must support playing .mp4 files to use Literably. Please try using…" at bounding box center [268, 118] width 389 height 132
click at [176, 184] on video "Your browser must support playing .mp4 files to use Literably. Please try using…" at bounding box center [268, 118] width 389 height 132
click at [173, 184] on video "Your browser must support playing .mp4 files to use Literably. Please try using…" at bounding box center [268, 118] width 389 height 132
click at [172, 184] on video "Your browser must support playing .mp4 files to use Literably. Please try using…" at bounding box center [268, 118] width 389 height 132
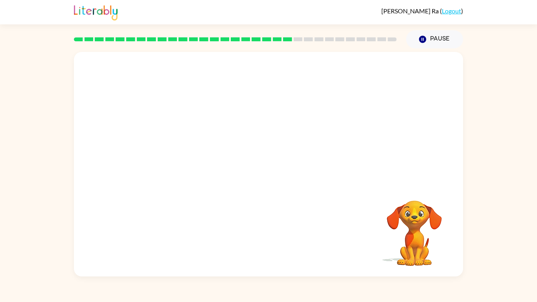
click at [178, 184] on video "Your browser must support playing .mp4 files to use Literably. Please try using…" at bounding box center [268, 118] width 389 height 132
click at [182, 184] on video "Your browser must support playing .mp4 files to use Literably. Please try using…" at bounding box center [268, 118] width 389 height 132
click at [178, 184] on video "Your browser must support playing .mp4 files to use Literably. Please try using…" at bounding box center [268, 118] width 389 height 132
click at [168, 184] on video "Your browser must support playing .mp4 files to use Literably. Please try using…" at bounding box center [268, 118] width 389 height 132
click at [173, 184] on video "Your browser must support playing .mp4 files to use Literably. Please try using…" at bounding box center [268, 118] width 389 height 132
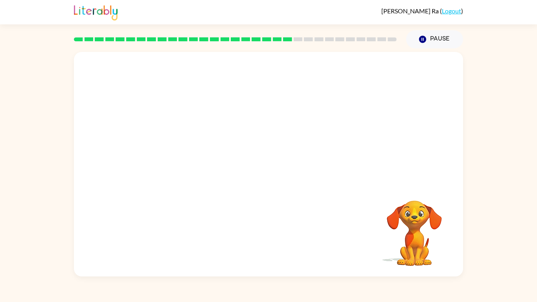
click at [180, 184] on video "Your browser must support playing .mp4 files to use Literably. Please try using…" at bounding box center [268, 118] width 389 height 132
click at [174, 184] on video "Your browser must support playing .mp4 files to use Literably. Please try using…" at bounding box center [268, 118] width 389 height 132
click at [243, 184] on video "Your browser must support playing .mp4 files to use Literably. Please try using…" at bounding box center [268, 118] width 389 height 132
click at [191, 184] on video "Your browser must support playing .mp4 files to use Literably. Please try using…" at bounding box center [268, 118] width 389 height 132
click at [175, 184] on video "Your browser must support playing .mp4 files to use Literably. Please try using…" at bounding box center [268, 118] width 389 height 132
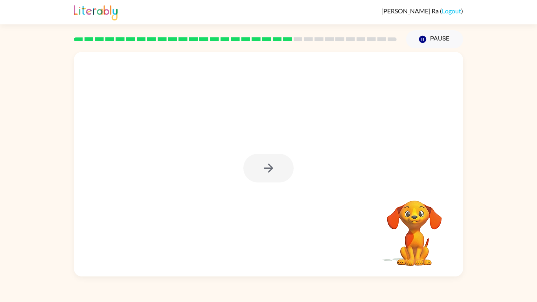
click at [171, 190] on div at bounding box center [268, 164] width 389 height 225
click at [173, 191] on div at bounding box center [268, 164] width 389 height 225
click at [252, 182] on div at bounding box center [268, 168] width 50 height 29
click at [256, 182] on div at bounding box center [268, 168] width 50 height 29
click at [264, 182] on div at bounding box center [268, 168] width 50 height 29
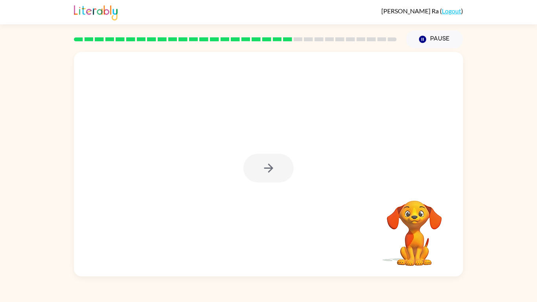
click at [266, 182] on div at bounding box center [268, 168] width 50 height 29
click at [262, 182] on div at bounding box center [268, 168] width 50 height 29
click at [259, 182] on div at bounding box center [268, 168] width 50 height 29
click at [260, 182] on div at bounding box center [268, 168] width 50 height 29
click at [258, 182] on div at bounding box center [268, 168] width 50 height 29
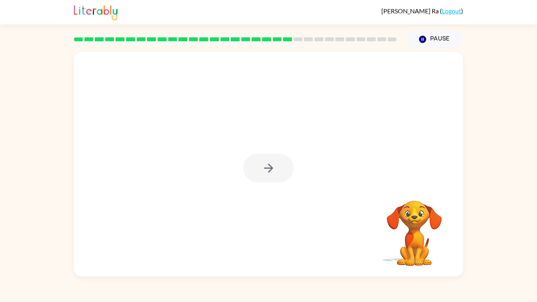
click at [259, 182] on div at bounding box center [268, 168] width 50 height 29
click at [259, 182] on button "button" at bounding box center [268, 168] width 50 height 29
click at [254, 181] on div at bounding box center [268, 168] width 50 height 29
click at [258, 182] on div at bounding box center [268, 168] width 50 height 29
click at [259, 182] on div at bounding box center [268, 168] width 50 height 29
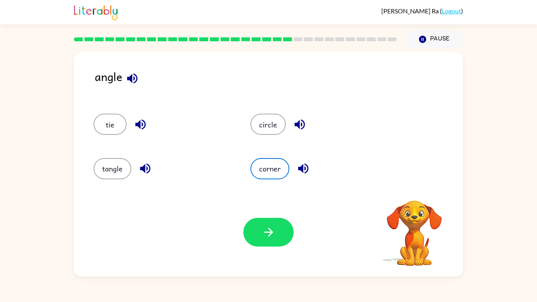
click at [261, 179] on button "corner" at bounding box center [269, 168] width 39 height 21
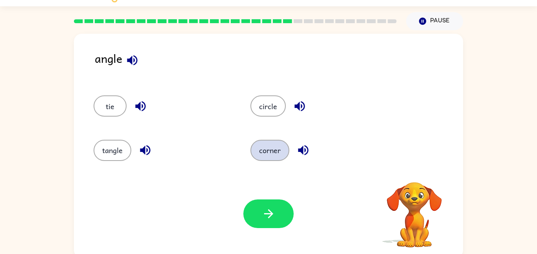
scroll to position [18, 0]
click at [268, 149] on button "corner" at bounding box center [269, 150] width 39 height 21
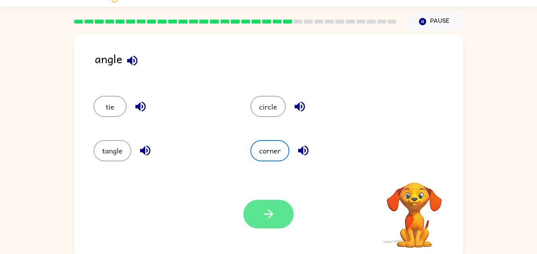
click at [277, 217] on button "button" at bounding box center [268, 214] width 50 height 29
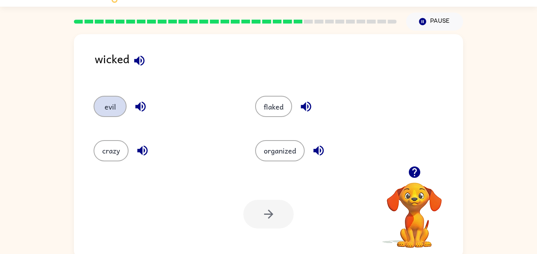
click at [98, 106] on button "evil" at bounding box center [110, 106] width 33 height 21
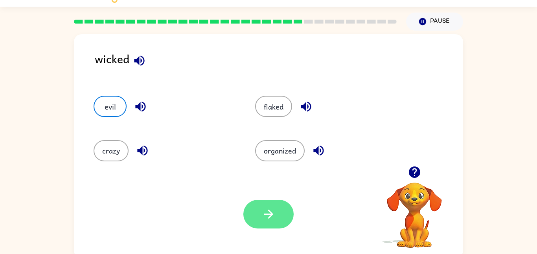
click at [281, 223] on button "button" at bounding box center [268, 214] width 50 height 29
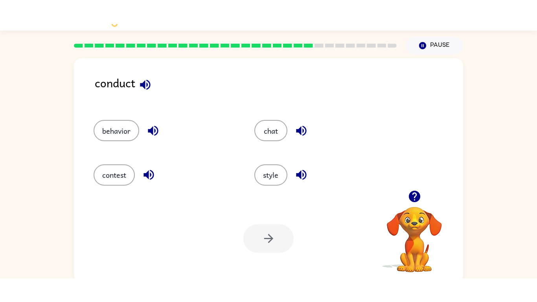
scroll to position [15, 0]
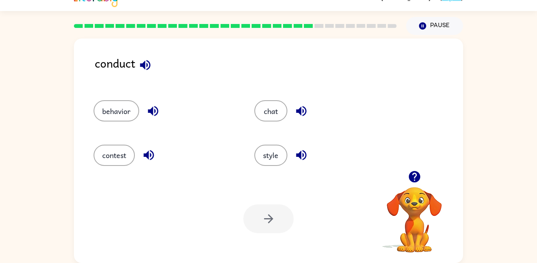
click at [119, 112] on button "behavior" at bounding box center [117, 110] width 46 height 21
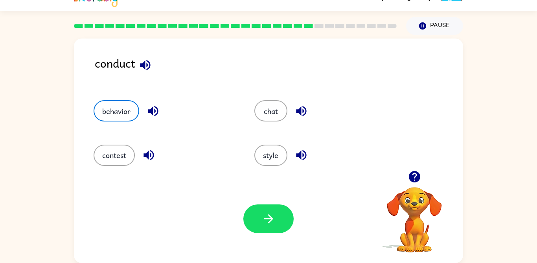
click at [286, 226] on button "button" at bounding box center [268, 218] width 50 height 29
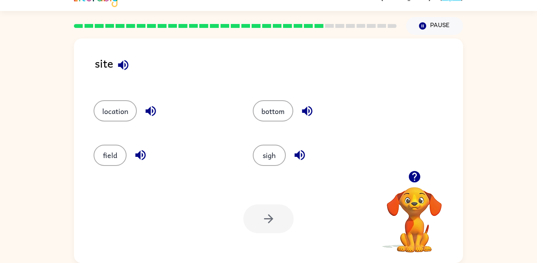
click at [123, 109] on button "location" at bounding box center [115, 110] width 43 height 21
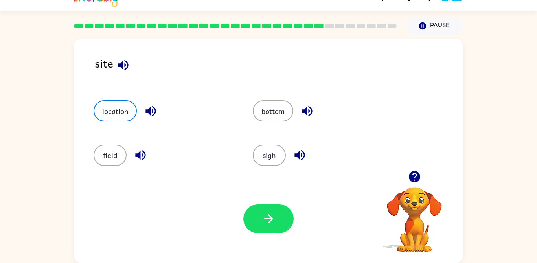
click at [274, 212] on icon "button" at bounding box center [269, 219] width 14 height 14
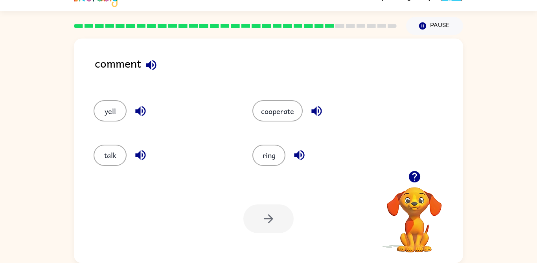
click at [534, 191] on div "comment yell cooperate talk ring Your browser must support playing .mp4 files t…" at bounding box center [268, 149] width 537 height 228
click at [295, 102] on button "cooperate" at bounding box center [277, 110] width 50 height 21
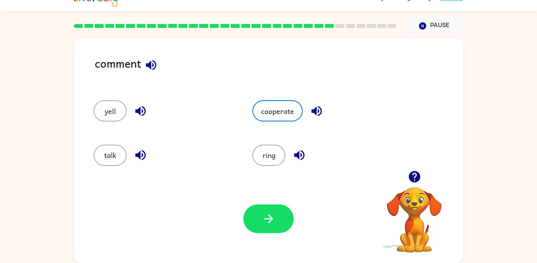
click at [266, 226] on button "button" at bounding box center [268, 218] width 50 height 29
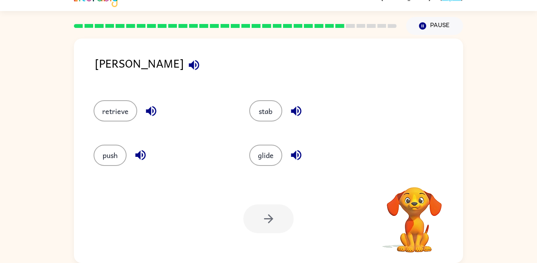
click at [187, 61] on icon "button" at bounding box center [194, 65] width 14 height 14
click at [187, 67] on icon "button" at bounding box center [194, 65] width 14 height 14
click at [187, 66] on icon "button" at bounding box center [194, 65] width 14 height 14
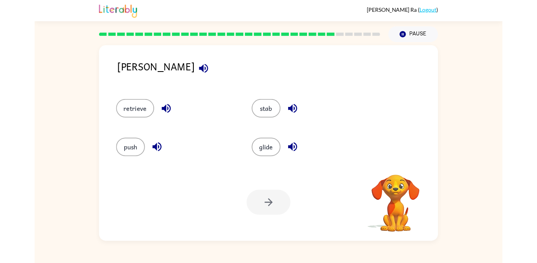
scroll to position [14, 0]
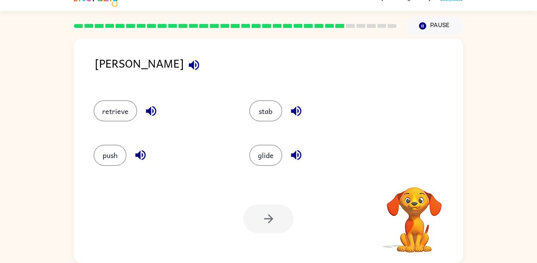
click at [187, 70] on icon "button" at bounding box center [194, 65] width 14 height 14
click at [120, 116] on button "retrieve" at bounding box center [116, 110] width 44 height 21
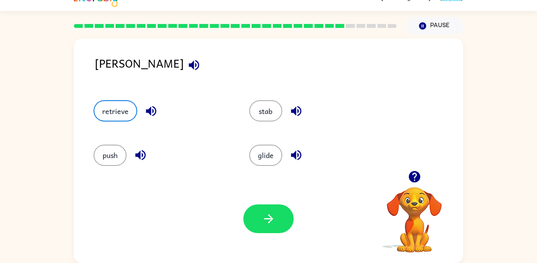
click at [256, 230] on button "button" at bounding box center [268, 218] width 50 height 29
click at [272, 223] on div at bounding box center [268, 218] width 50 height 29
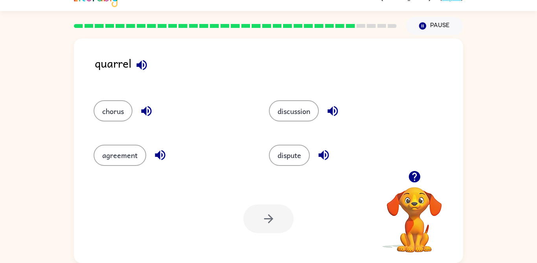
click at [141, 65] on icon "button" at bounding box center [141, 65] width 10 height 10
click at [118, 101] on button "chorus" at bounding box center [113, 110] width 39 height 21
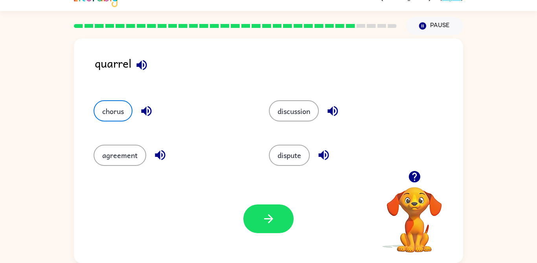
click at [114, 115] on button "chorus" at bounding box center [113, 110] width 39 height 21
click at [274, 214] on icon "button" at bounding box center [269, 219] width 14 height 14
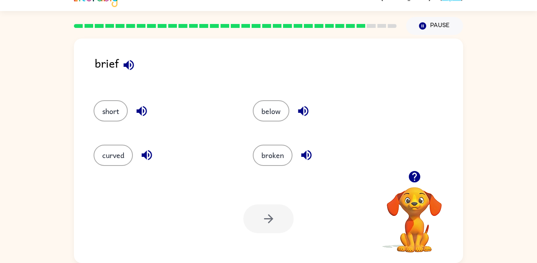
click at [275, 112] on button "below" at bounding box center [271, 110] width 37 height 21
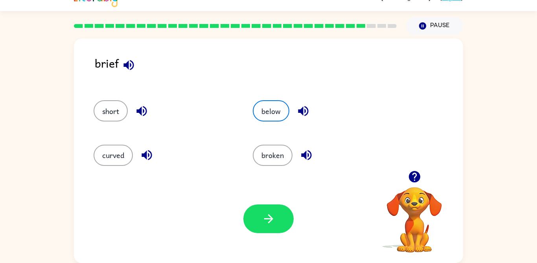
click at [267, 225] on button "button" at bounding box center [268, 218] width 50 height 29
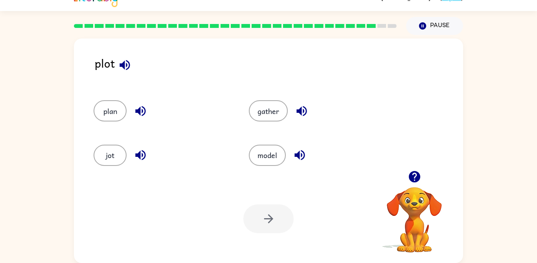
click at [116, 111] on button "plan" at bounding box center [110, 110] width 33 height 21
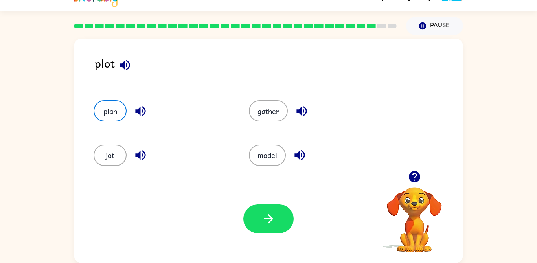
click at [268, 226] on button "button" at bounding box center [268, 218] width 50 height 29
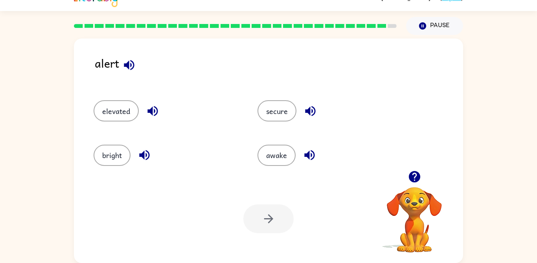
click at [277, 164] on button "awake" at bounding box center [277, 155] width 38 height 21
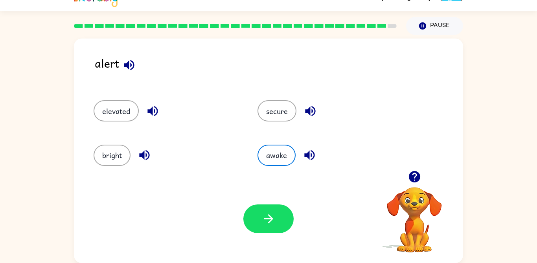
scroll to position [0, 0]
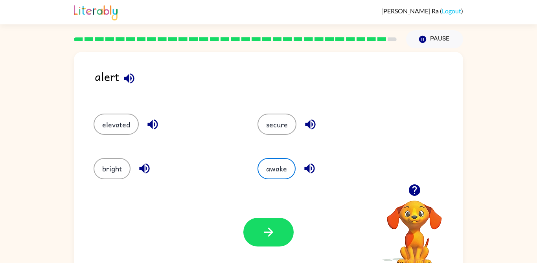
click at [278, 235] on button "button" at bounding box center [268, 232] width 50 height 29
click at [273, 240] on div at bounding box center [268, 232] width 50 height 29
click at [273, 235] on div at bounding box center [268, 232] width 50 height 29
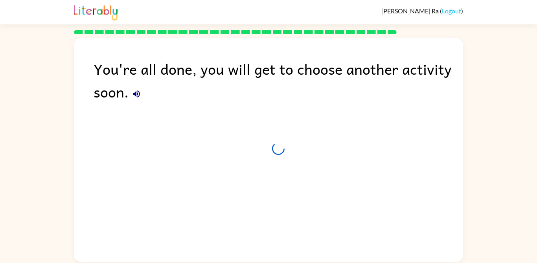
click at [270, 234] on div "You're all done, you will get to choose another activity soon." at bounding box center [268, 148] width 389 height 221
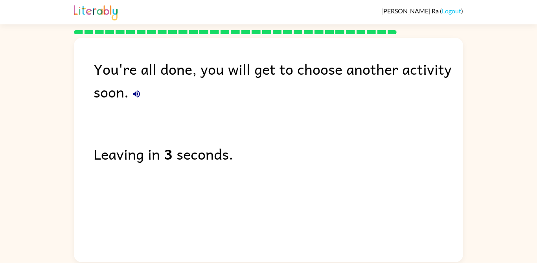
click at [292, 194] on div "You're all done, you will get to choose another activity soon. Leaving in 3 sec…" at bounding box center [268, 148] width 389 height 221
click at [294, 193] on div "You're all done, you will get to choose another activity soon. Leaving in 3 sec…" at bounding box center [268, 148] width 389 height 221
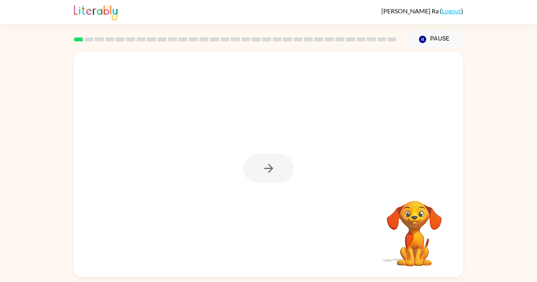
scroll to position [28, 0]
click at [274, 155] on div at bounding box center [268, 168] width 50 height 29
click at [279, 154] on div at bounding box center [268, 168] width 50 height 29
click at [276, 154] on div at bounding box center [268, 168] width 50 height 29
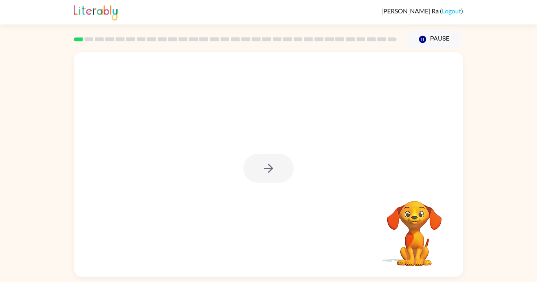
click at [271, 154] on div at bounding box center [268, 168] width 50 height 29
click at [269, 154] on div at bounding box center [268, 168] width 50 height 29
click at [275, 161] on icon "button" at bounding box center [269, 168] width 14 height 14
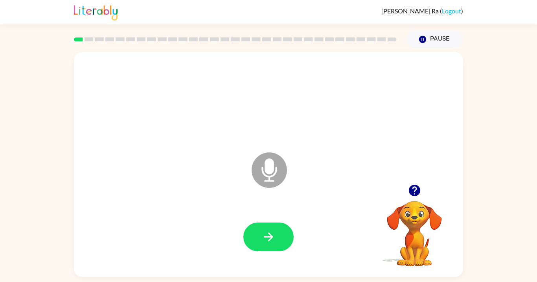
click at [284, 230] on button "button" at bounding box center [268, 236] width 50 height 29
click at [410, 184] on icon "button" at bounding box center [414, 189] width 11 height 11
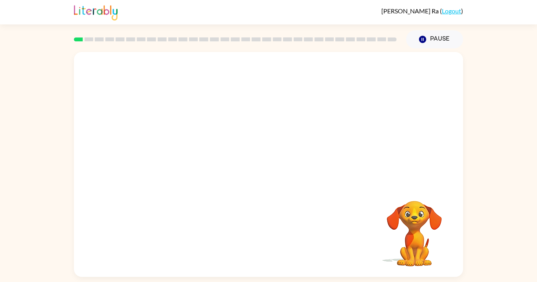
click at [412, 207] on video "Your browser must support playing .mp4 files to use Literably. Please try using…" at bounding box center [414, 227] width 79 height 79
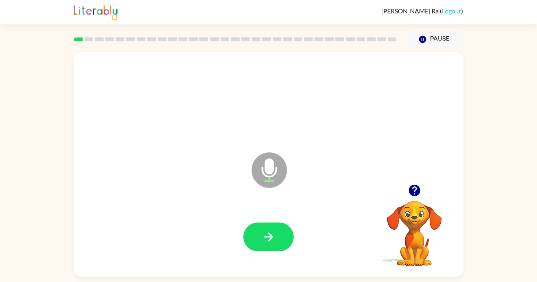
click at [273, 230] on icon "button" at bounding box center [269, 237] width 14 height 14
click at [274, 231] on button "button" at bounding box center [268, 236] width 50 height 29
click at [254, 225] on button "button" at bounding box center [268, 236] width 50 height 29
click at [408, 187] on icon "button" at bounding box center [415, 190] width 14 height 14
click at [278, 227] on button "button" at bounding box center [268, 236] width 50 height 29
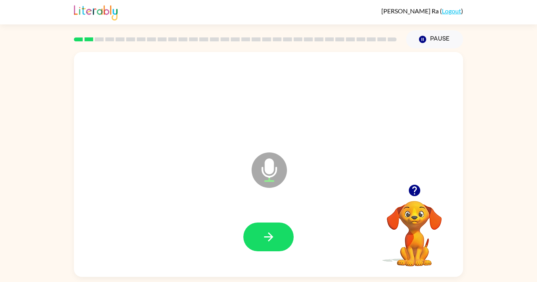
click at [278, 231] on button "button" at bounding box center [268, 236] width 50 height 29
click at [280, 222] on button "button" at bounding box center [268, 236] width 50 height 29
click at [270, 230] on icon "button" at bounding box center [269, 237] width 14 height 14
click at [268, 235] on button "button" at bounding box center [268, 236] width 50 height 29
click at [278, 223] on button "button" at bounding box center [268, 236] width 50 height 29
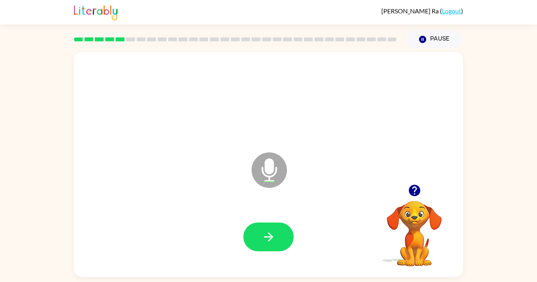
click at [275, 236] on button "button" at bounding box center [268, 236] width 50 height 29
click at [273, 230] on icon "button" at bounding box center [269, 237] width 14 height 14
click at [279, 225] on button "button" at bounding box center [268, 236] width 50 height 29
click at [268, 230] on icon "button" at bounding box center [269, 237] width 14 height 14
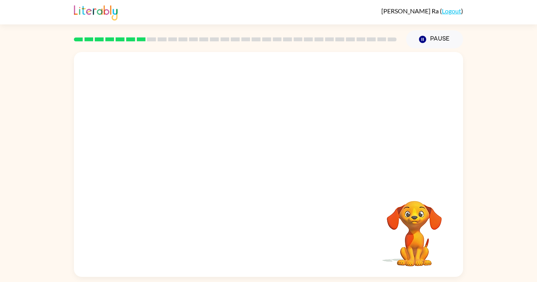
click at [419, 221] on video "Your browser must support playing .mp4 files to use Literably. Please try using…" at bounding box center [414, 227] width 79 height 79
click at [421, 217] on video "Your browser must support playing .mp4 files to use Literably. Please try using…" at bounding box center [414, 227] width 79 height 79
click at [425, 203] on video "Your browser must support playing .mp4 files to use Literably. Please try using…" at bounding box center [414, 227] width 79 height 79
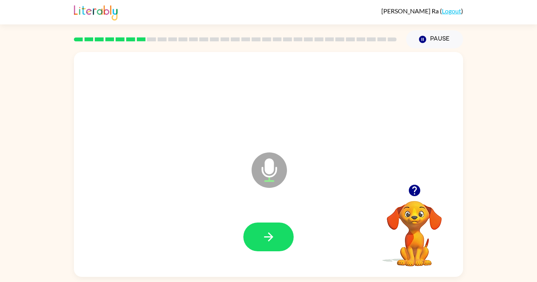
click at [417, 183] on icon "button" at bounding box center [415, 190] width 14 height 14
click at [278, 232] on button "button" at bounding box center [268, 236] width 50 height 29
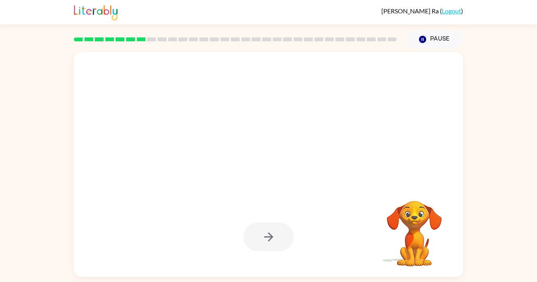
click at [258, 237] on div at bounding box center [268, 236] width 50 height 29
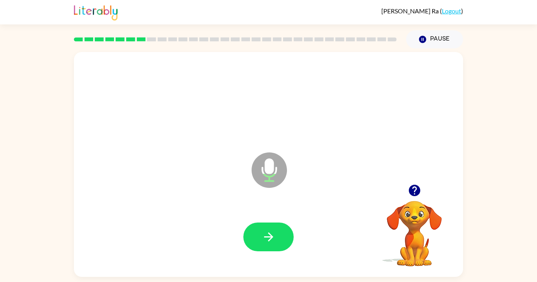
click at [417, 188] on icon "button" at bounding box center [414, 189] width 11 height 11
click at [279, 230] on button "button" at bounding box center [268, 236] width 50 height 29
click at [286, 230] on button "button" at bounding box center [268, 236] width 50 height 29
click at [275, 233] on icon "button" at bounding box center [269, 237] width 14 height 14
click at [423, 187] on button "button" at bounding box center [415, 190] width 20 height 20
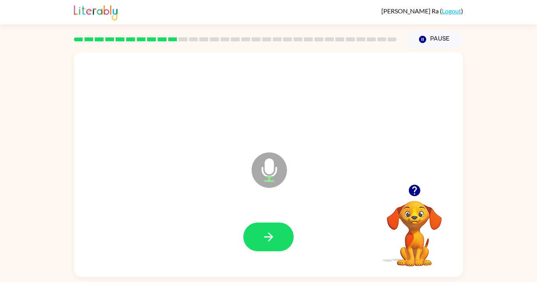
click at [267, 240] on button "button" at bounding box center [268, 236] width 50 height 29
click at [279, 232] on button "button" at bounding box center [268, 236] width 50 height 29
click at [278, 231] on button "button" at bounding box center [268, 236] width 50 height 29
click at [284, 236] on button "button" at bounding box center [268, 236] width 50 height 29
click at [285, 227] on button "button" at bounding box center [268, 236] width 50 height 29
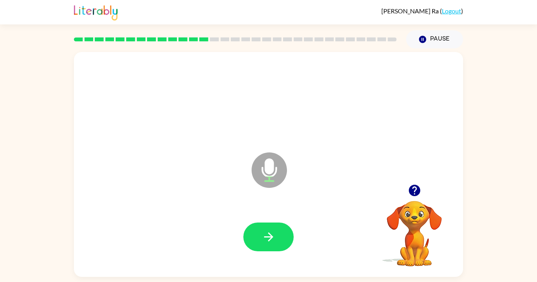
click at [280, 234] on button "button" at bounding box center [268, 236] width 50 height 29
click at [277, 228] on button "button" at bounding box center [268, 236] width 50 height 29
click at [262, 230] on icon "button" at bounding box center [269, 237] width 14 height 14
click at [259, 233] on button "button" at bounding box center [268, 236] width 50 height 29
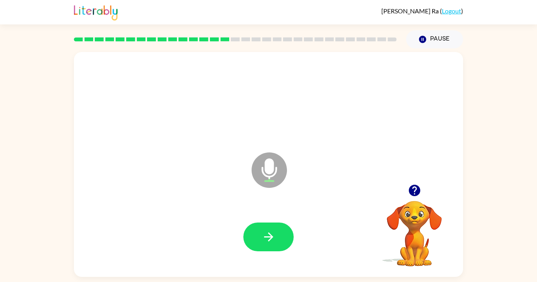
click at [254, 238] on button "button" at bounding box center [268, 236] width 50 height 29
click at [437, 30] on button "Pause Pause" at bounding box center [434, 39] width 57 height 18
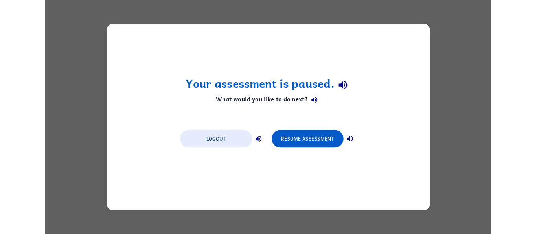
scroll to position [0, 0]
